Goal: Find specific page/section: Find specific page/section

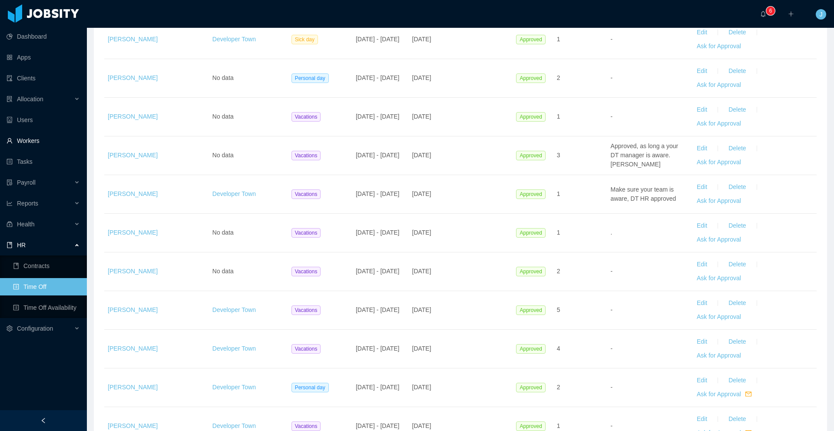
scroll to position [80, 0]
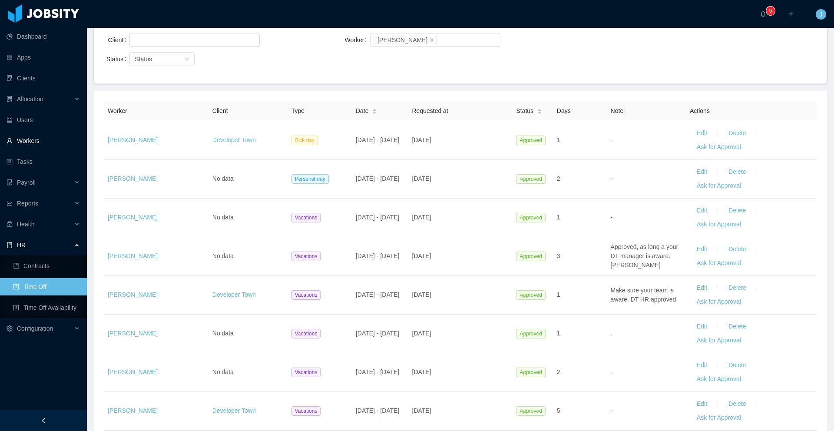
click at [30, 139] on link "Workers" at bounding box center [43, 140] width 73 height 17
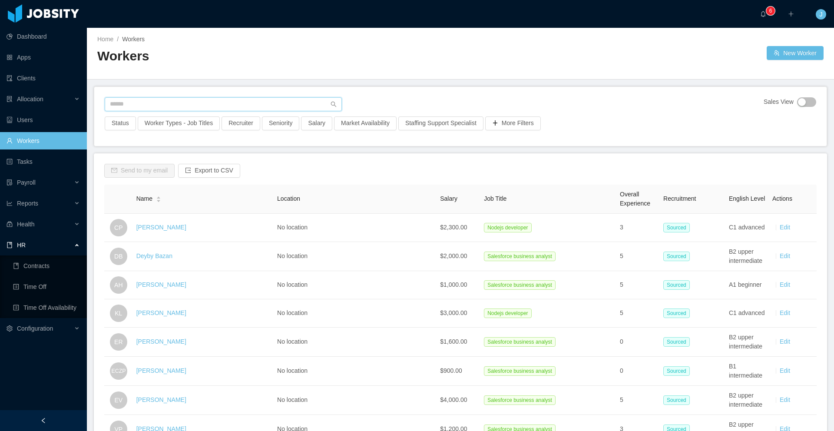
click at [234, 102] on input "text" at bounding box center [223, 104] width 237 height 14
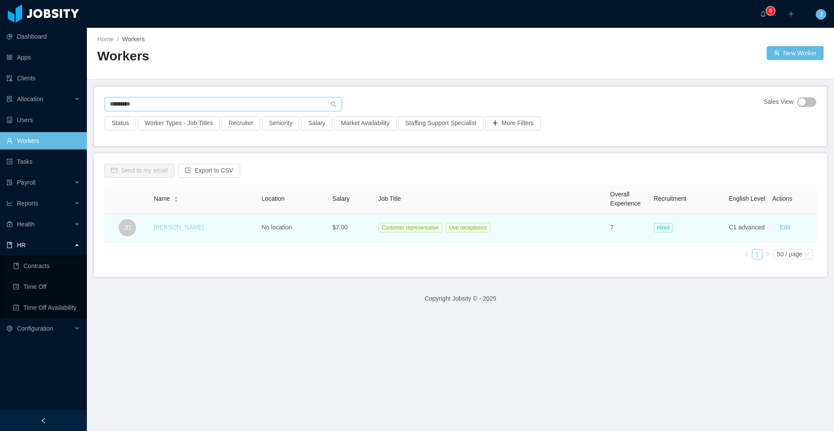
type input "*********"
click at [174, 228] on link "[PERSON_NAME]" at bounding box center [179, 227] width 50 height 7
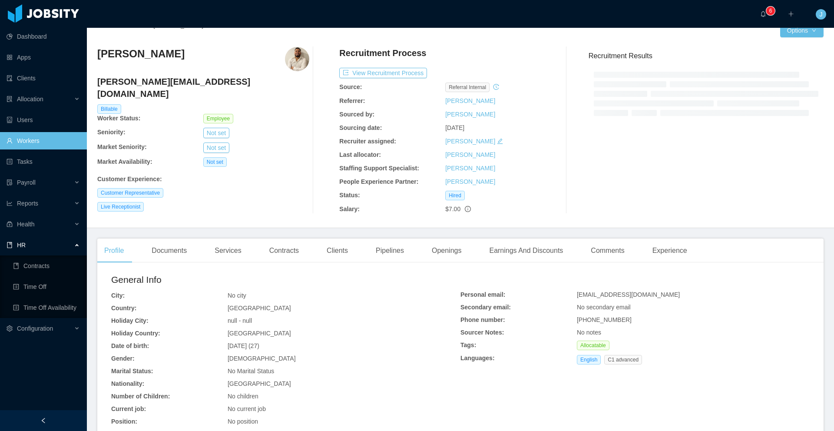
scroll to position [16, 0]
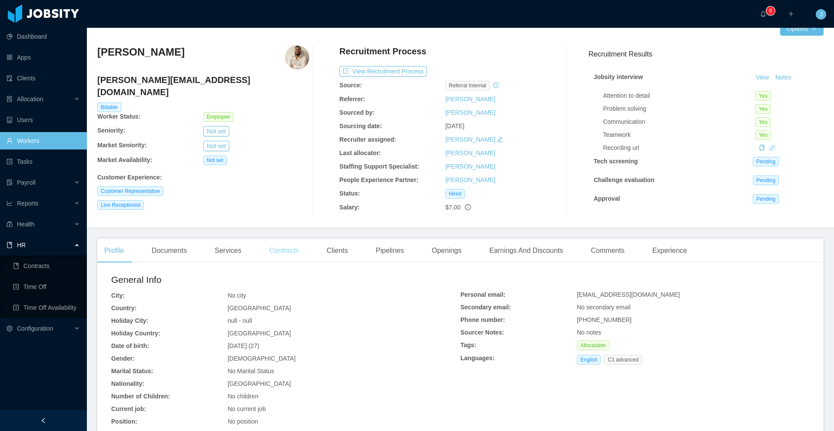
click at [290, 253] on div "Contracts" at bounding box center [283, 250] width 43 height 24
